Goal: Task Accomplishment & Management: Manage account settings

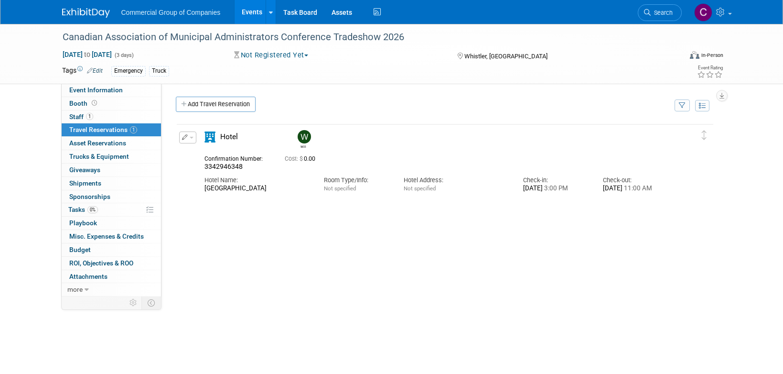
click at [93, 16] on img at bounding box center [86, 13] width 48 height 10
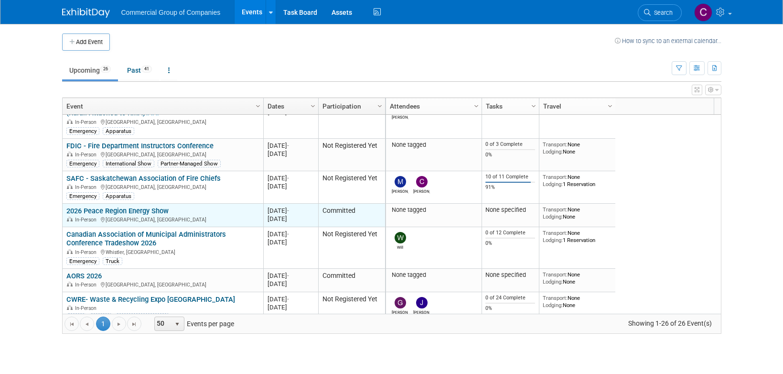
scroll to position [643, 0]
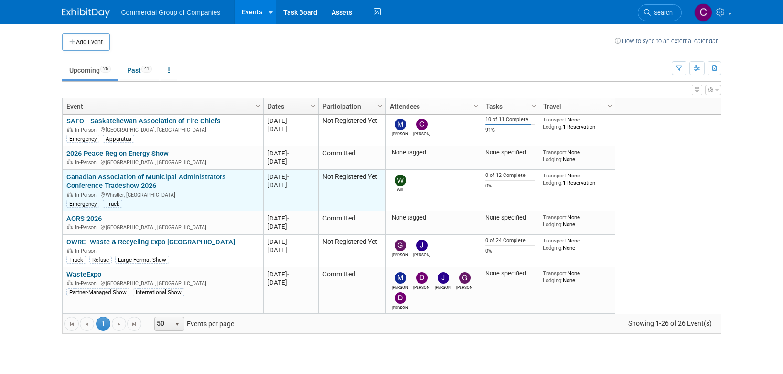
click at [136, 174] on link "Canadian Association of Municipal Administrators Conference Tradeshow 2026" at bounding box center [146, 181] width 160 height 18
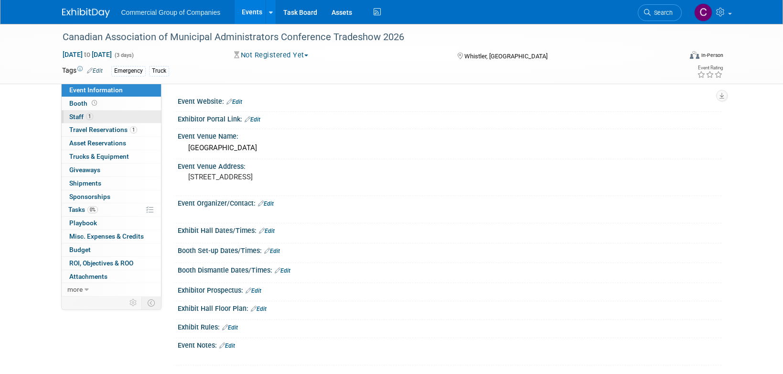
click at [96, 117] on link "1 Staff 1" at bounding box center [111, 116] width 99 height 13
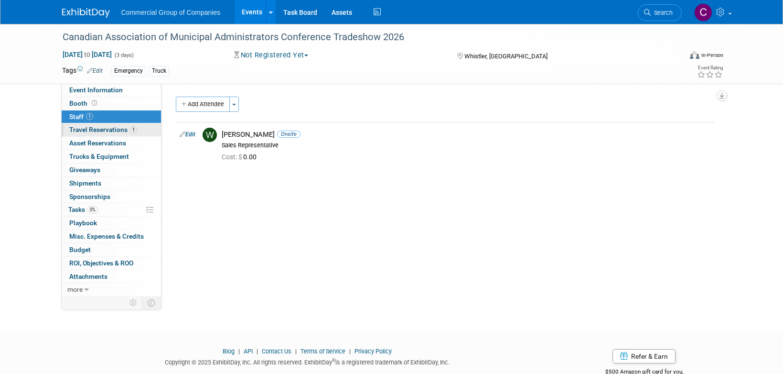
click at [116, 125] on link "1 Travel Reservations 1" at bounding box center [111, 129] width 99 height 13
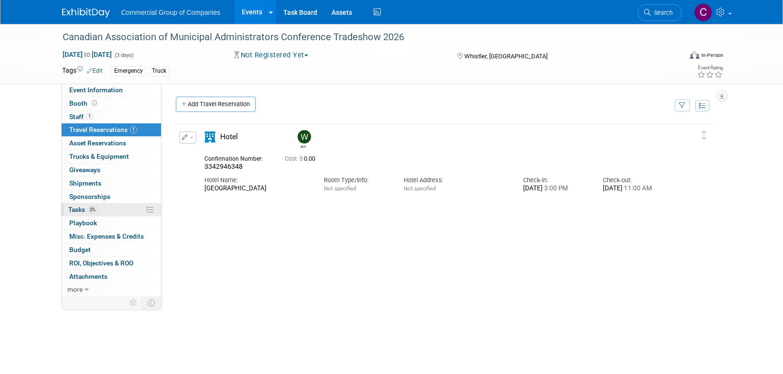
click at [96, 214] on link "0% Tasks 0%" at bounding box center [111, 209] width 99 height 13
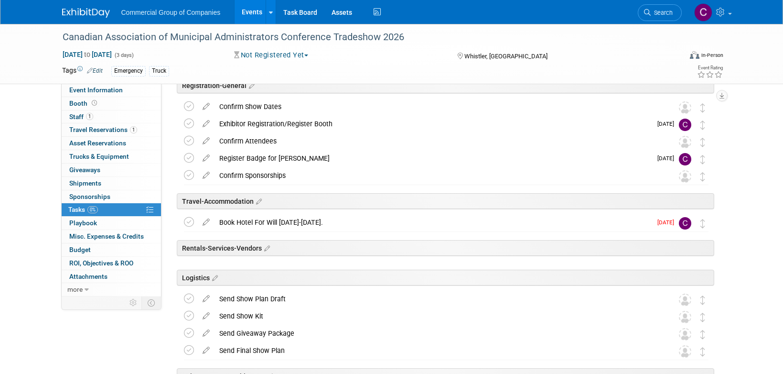
scroll to position [101, 0]
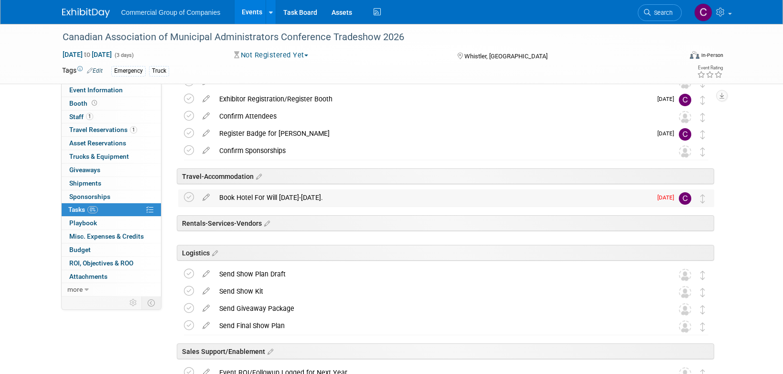
click at [186, 192] on td at bounding box center [191, 197] width 14 height 17
click at [189, 198] on icon at bounding box center [189, 197] width 10 height 10
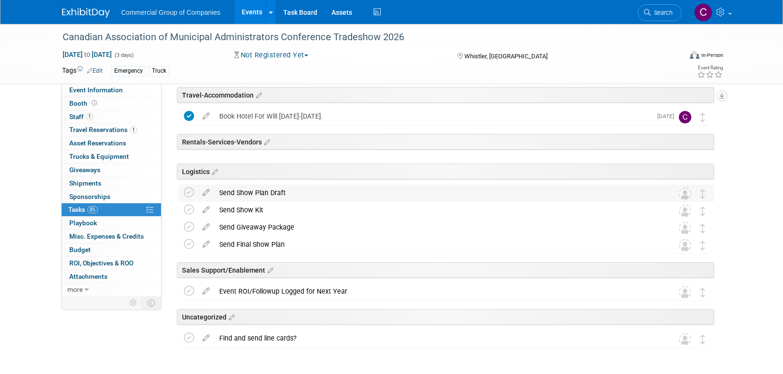
scroll to position [214, 0]
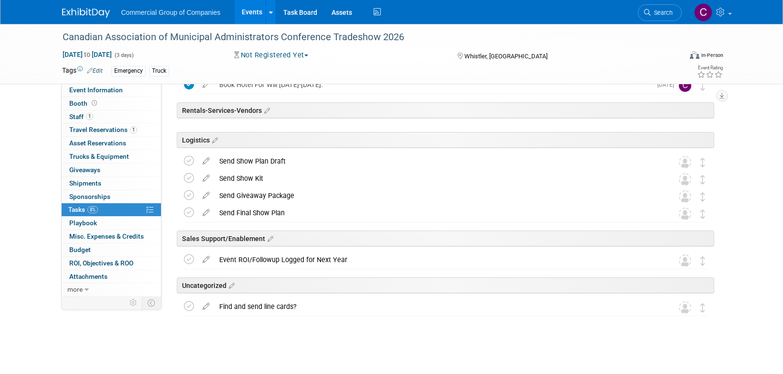
click at [89, 9] on img at bounding box center [86, 13] width 48 height 10
